Goal: Information Seeking & Learning: Learn about a topic

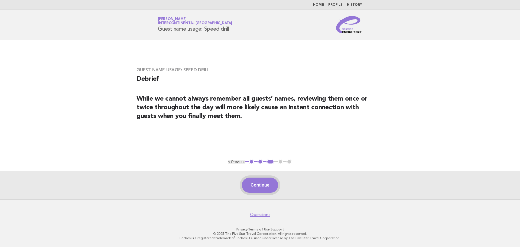
click at [267, 187] on button "Continue" at bounding box center [260, 185] width 36 height 15
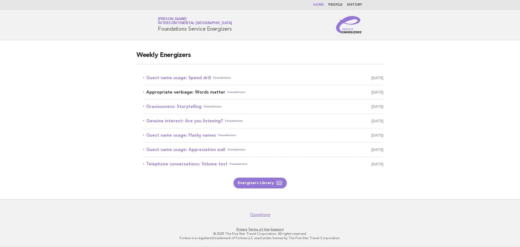
click at [183, 93] on link "Appropriate verbiage: Words matter Foundations August 25" at bounding box center [263, 92] width 241 height 8
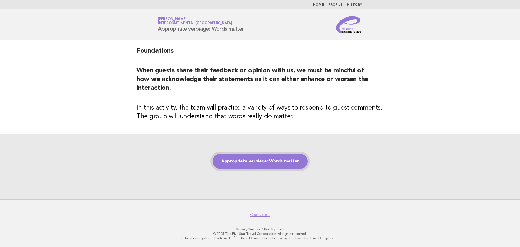
click at [273, 163] on link "Appropriate verbiage: Words matter" at bounding box center [260, 161] width 95 height 15
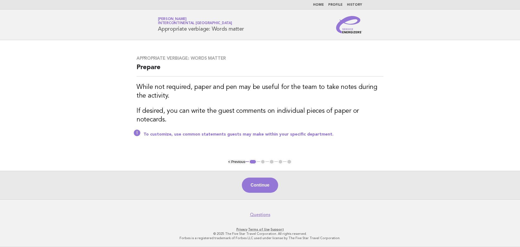
click at [269, 180] on button "Continue" at bounding box center [260, 185] width 36 height 15
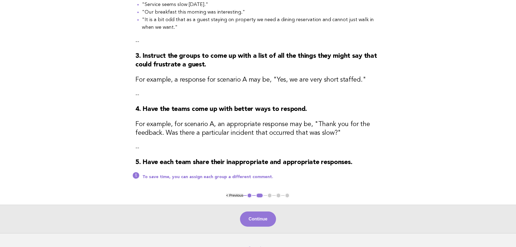
scroll to position [163, 0]
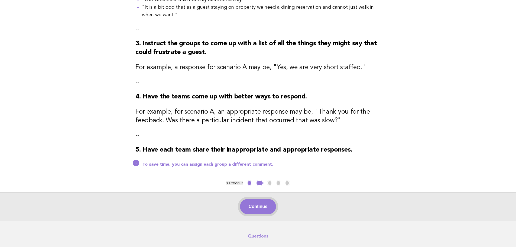
click at [265, 210] on button "Continue" at bounding box center [258, 206] width 36 height 15
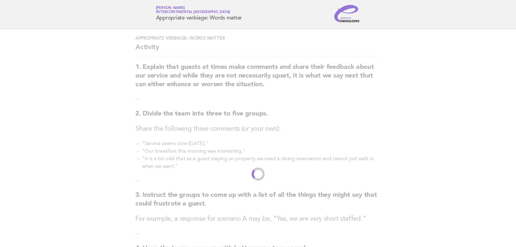
scroll to position [0, 0]
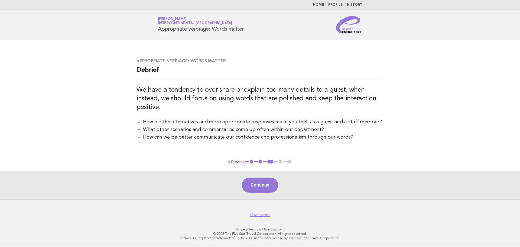
click at [242, 161] on button "< Previous" at bounding box center [236, 162] width 17 height 4
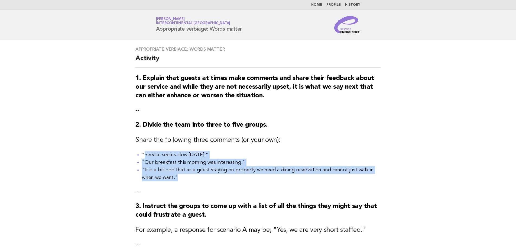
drag, startPoint x: 144, startPoint y: 154, endPoint x: 211, endPoint y: 177, distance: 71.4
click at [211, 177] on ul ""Service seems slow [DATE]." "Our breakfast this morning was interesting." "It …" at bounding box center [258, 166] width 245 height 30
copy ul "Service seems slow [DATE]." "Our breakfast this morning was interesting." "It i…"
